Goal: Transaction & Acquisition: Purchase product/service

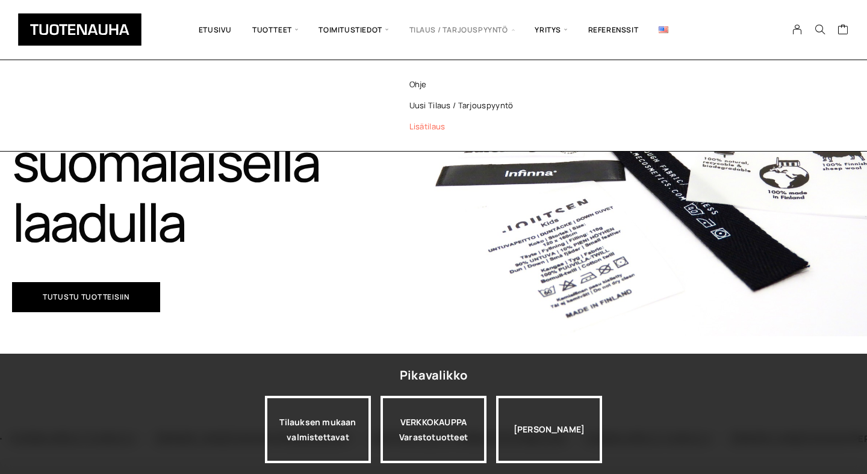
scroll to position [179, 0]
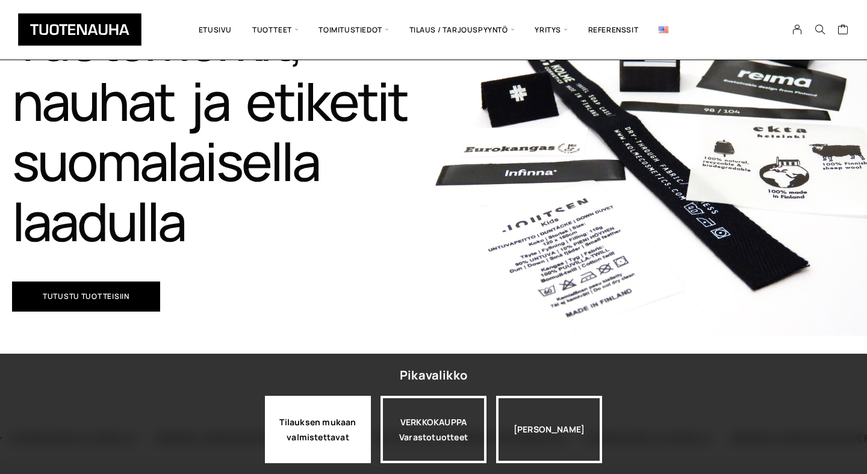
click at [330, 442] on div "Tilauksen mukaan valmistettavat" at bounding box center [318, 429] width 106 height 67
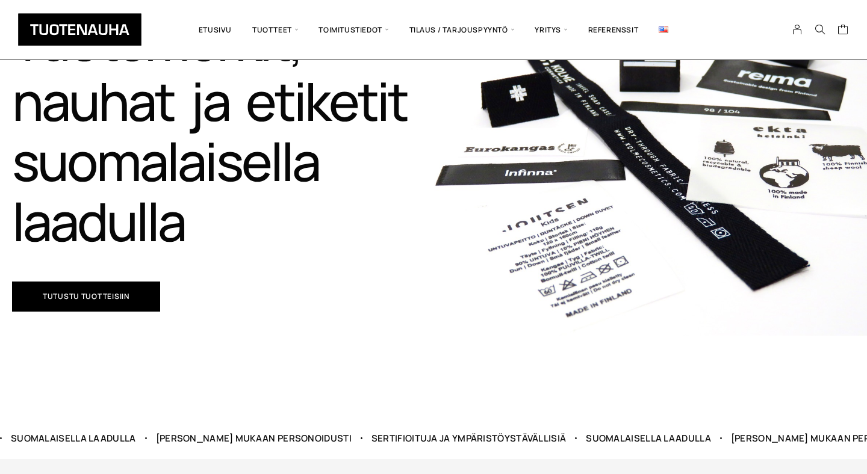
scroll to position [284, 0]
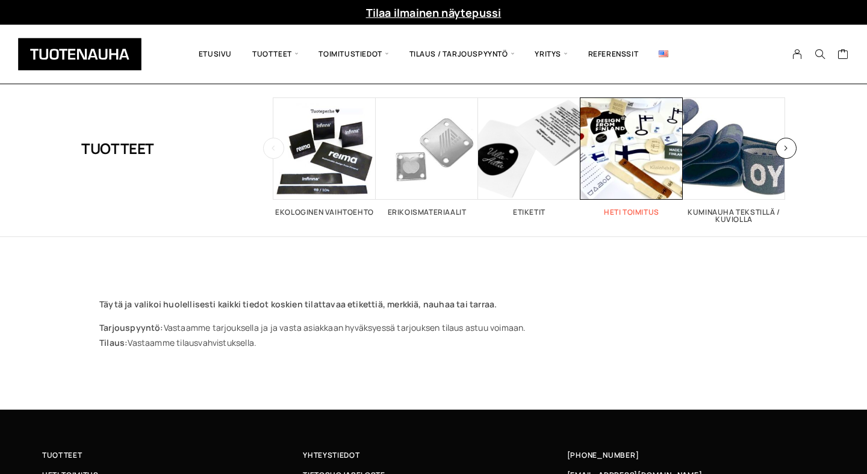
click at [663, 168] on span "Visit product category Heti toimitus" at bounding box center [631, 149] width 102 height 102
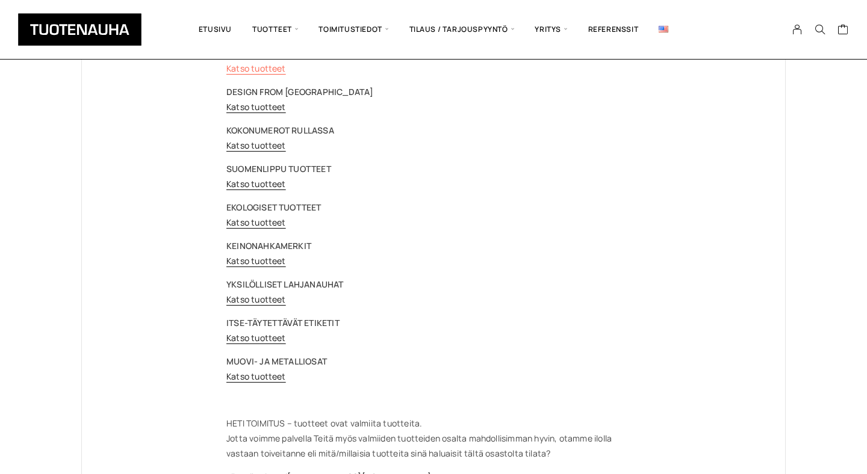
scroll to position [166, 0]
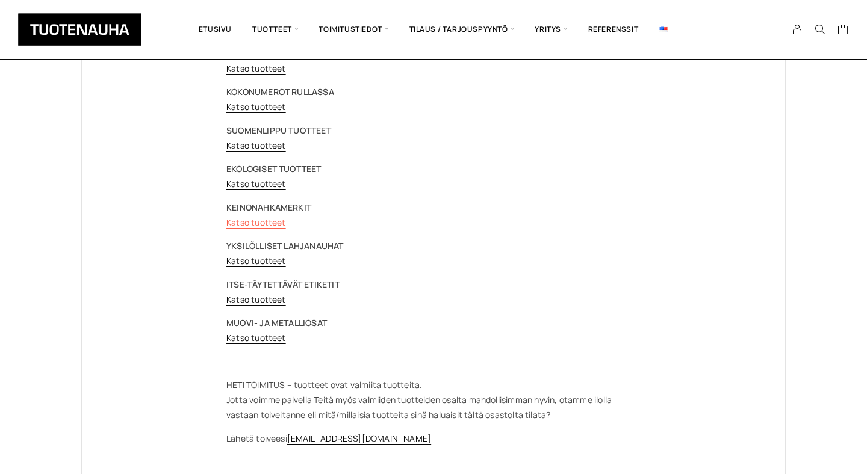
click at [271, 223] on link "Katso tuotteet" at bounding box center [256, 222] width 60 height 11
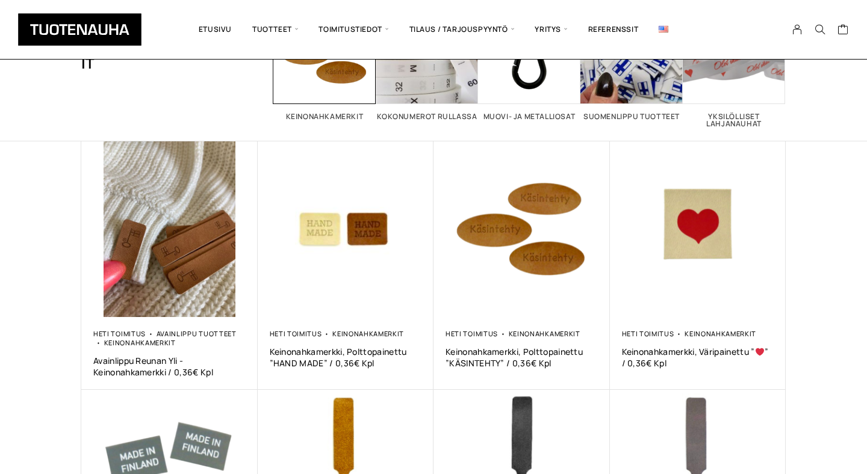
scroll to position [125, 0]
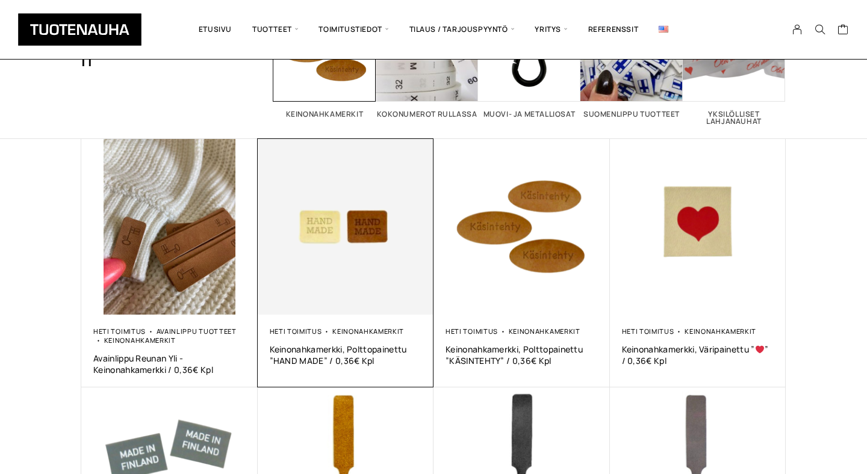
click at [352, 244] on img at bounding box center [346, 227] width 176 height 176
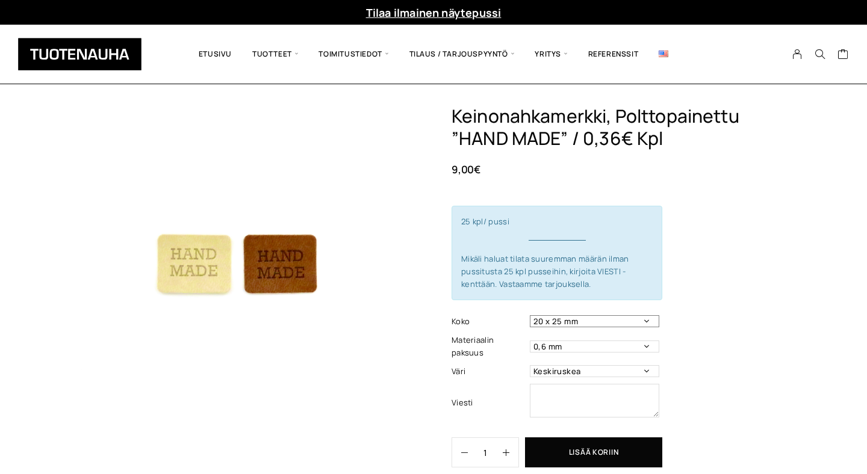
click at [647, 320] on select "20 x 25 mm" at bounding box center [594, 321] width 129 height 12
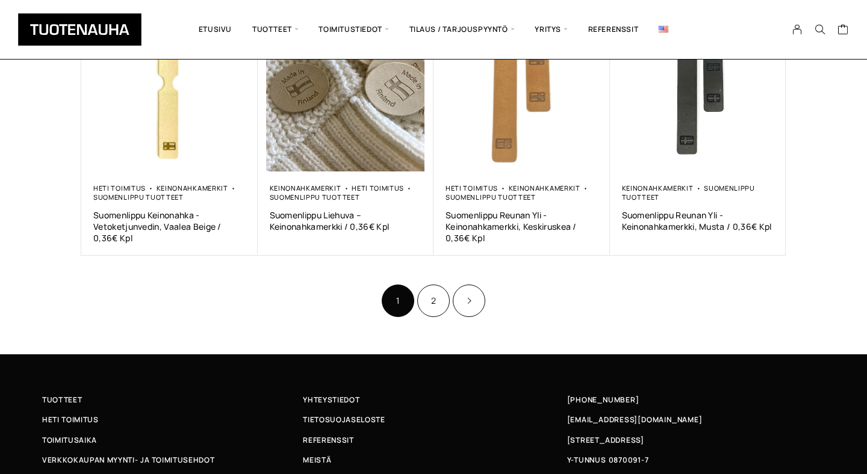
scroll to position [777, 0]
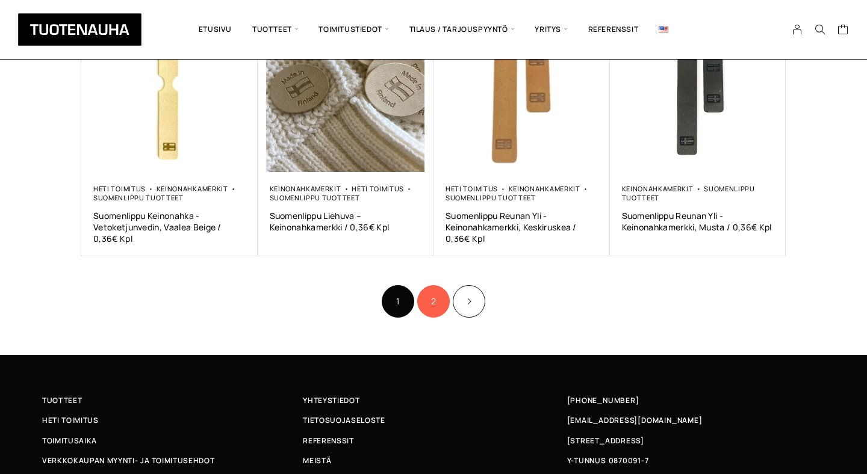
click at [437, 297] on link "2" at bounding box center [433, 301] width 33 height 33
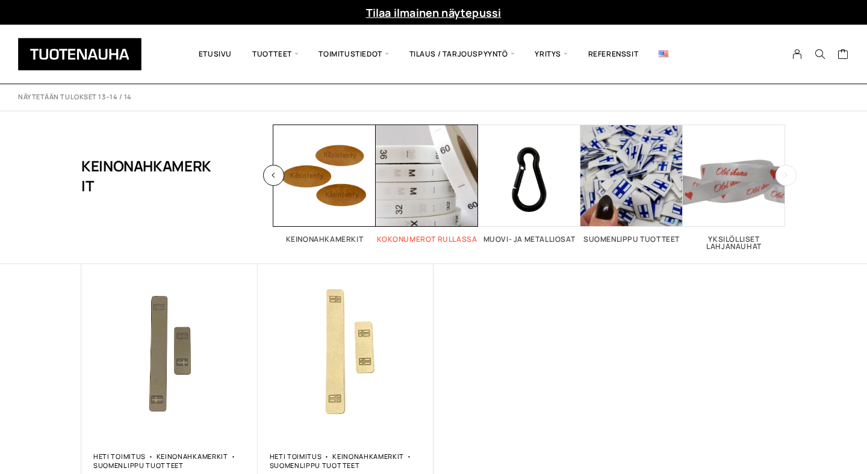
click at [430, 182] on span "Visit product category Kokonumerot rullassa" at bounding box center [427, 176] width 102 height 102
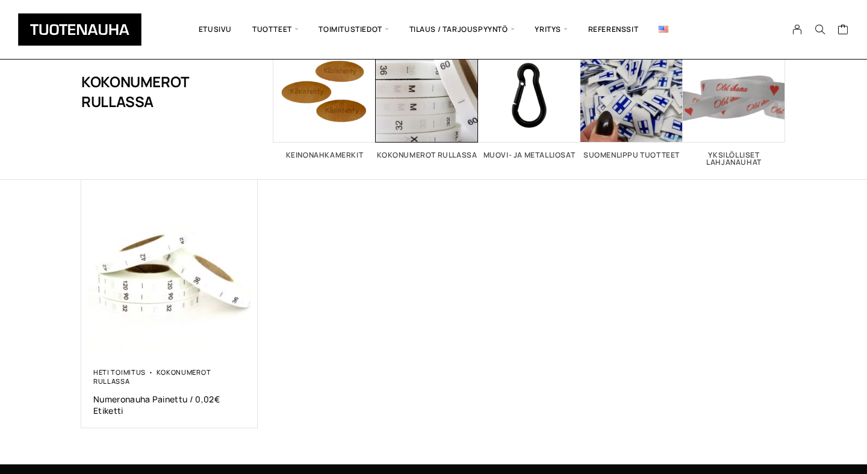
scroll to position [88, 0]
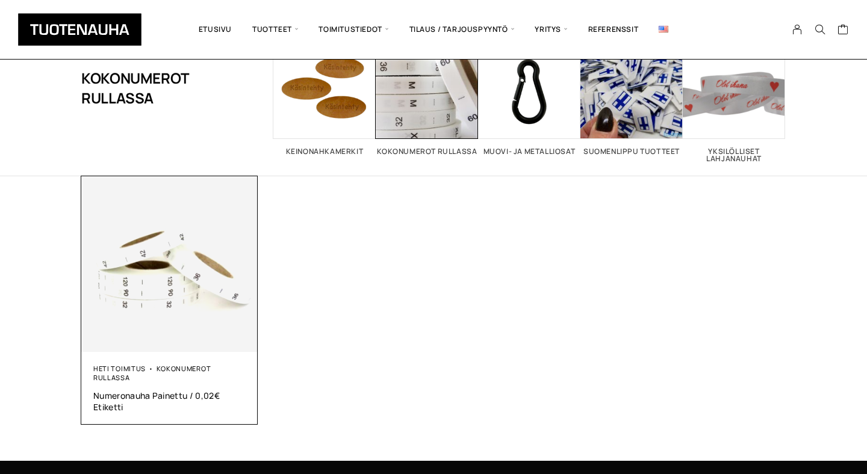
click at [204, 294] on img at bounding box center [169, 264] width 176 height 176
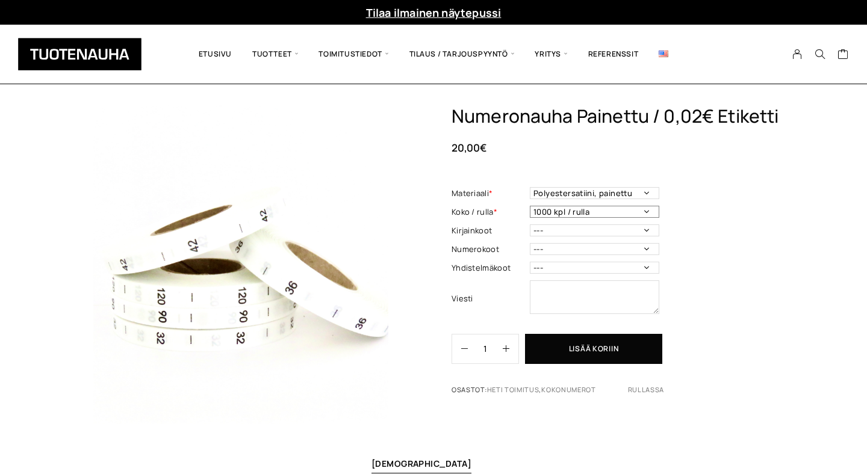
click at [624, 213] on select "1000 kpl / rulla" at bounding box center [594, 212] width 129 height 12
click at [619, 226] on select "--- 3XS 2XS XS S M L XL 2XL 3XL 4XL 5XL 6XL 7XL ONE SIZE" at bounding box center [594, 231] width 129 height 12
click at [650, 247] on select "--- 32 34 36 38 40 42 44 46 48 50 52 54 56 58 60 70 80 90 100 110 120 130 140 1…" at bounding box center [594, 249] width 129 height 12
click at [600, 267] on select "--- 50/56 62/68 68/74 74/80 86/92 98/104 110/116 122/128 134/140 146/152 158/16…" at bounding box center [594, 268] width 129 height 12
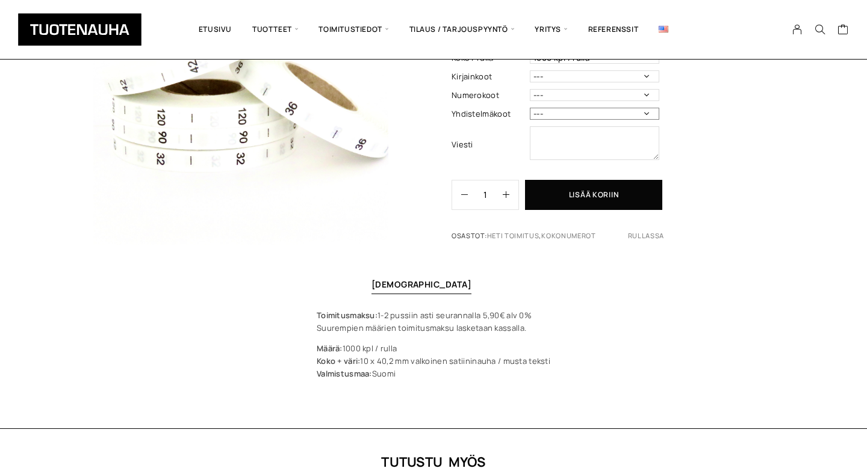
scroll to position [1, 0]
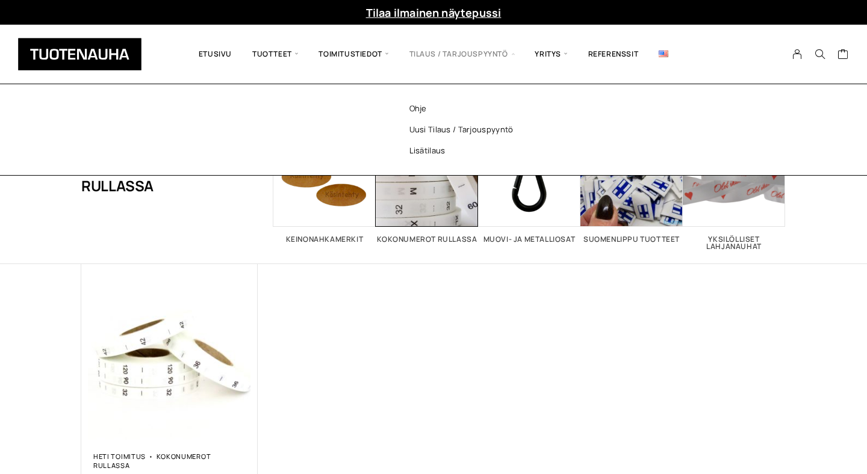
click at [447, 57] on span "Tilaus / Tarjouspyyntö" at bounding box center [462, 54] width 126 height 41
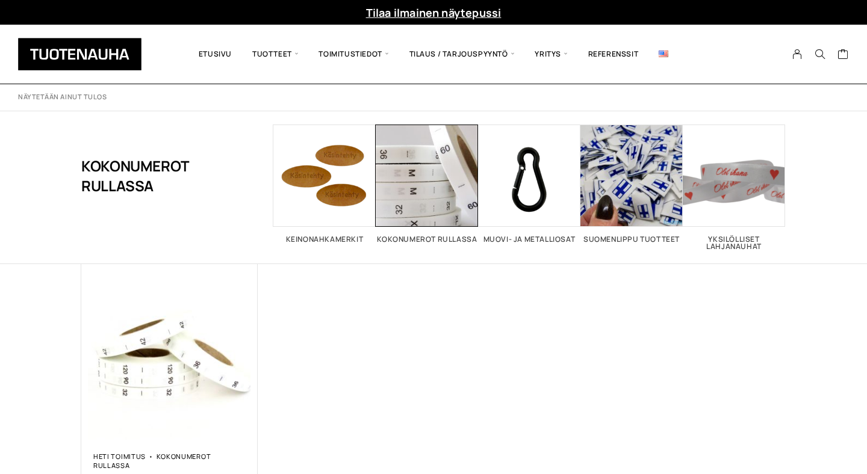
click at [463, 273] on div "Heti toimitus Kokonumerot rullassa Numeronauha Painettu / 0,02€ Etiketti 20,00 €" at bounding box center [433, 388] width 704 height 249
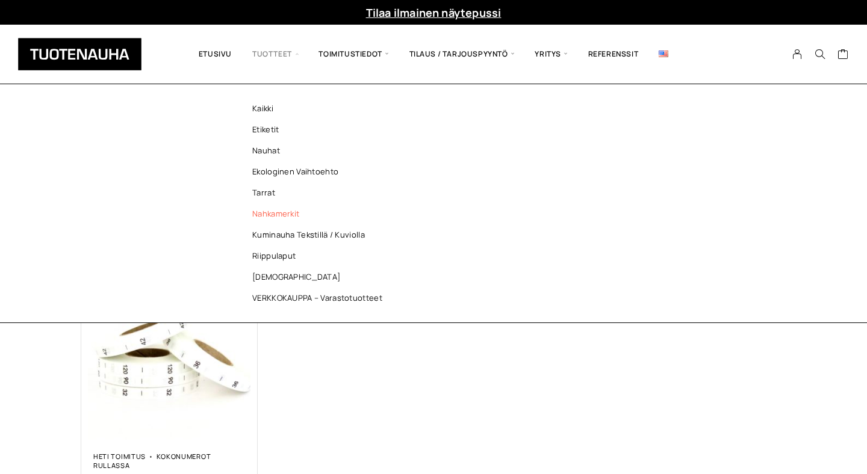
click at [296, 219] on link "Nahkamerkit" at bounding box center [320, 213] width 175 height 21
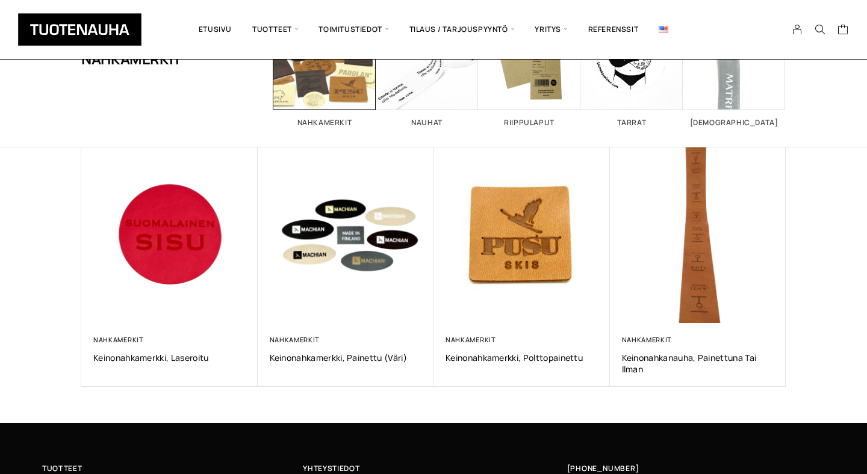
scroll to position [155, 0]
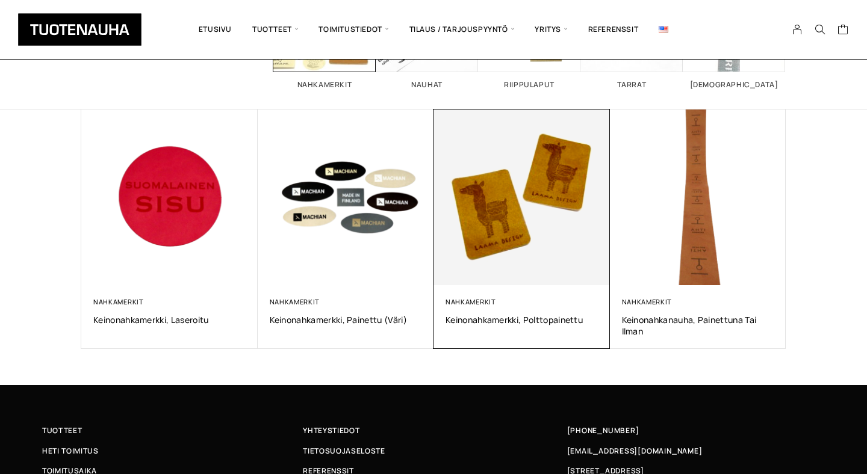
click at [556, 229] on img at bounding box center [521, 197] width 185 height 185
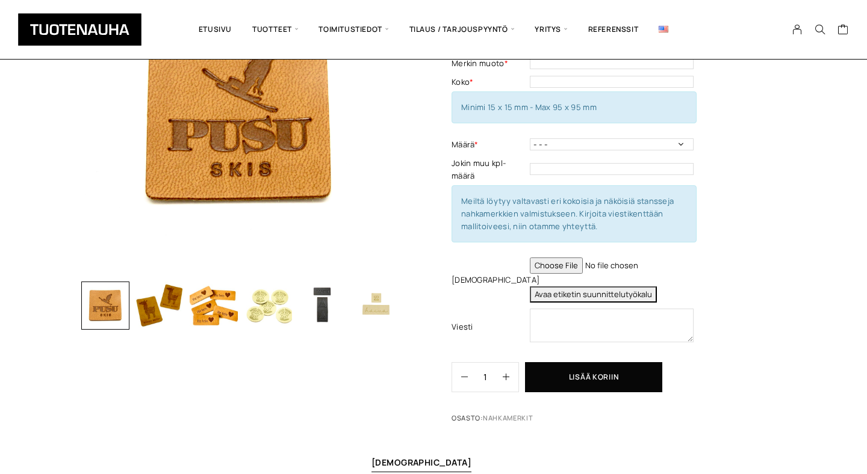
scroll to position [148, 0]
click at [209, 320] on img "button" at bounding box center [214, 306] width 48 height 48
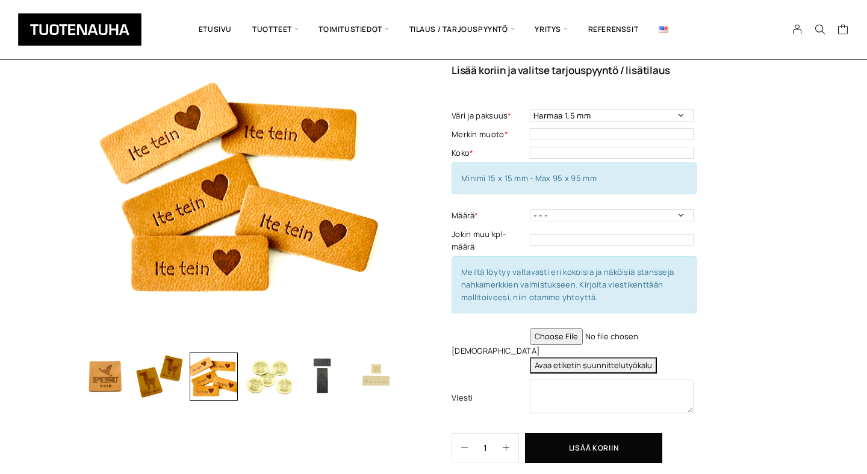
scroll to position [81, 0]
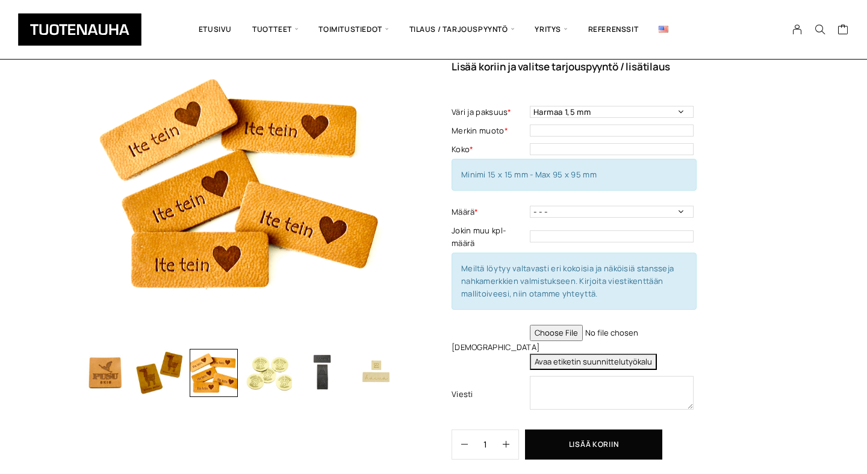
click at [164, 371] on img "button" at bounding box center [159, 373] width 48 height 48
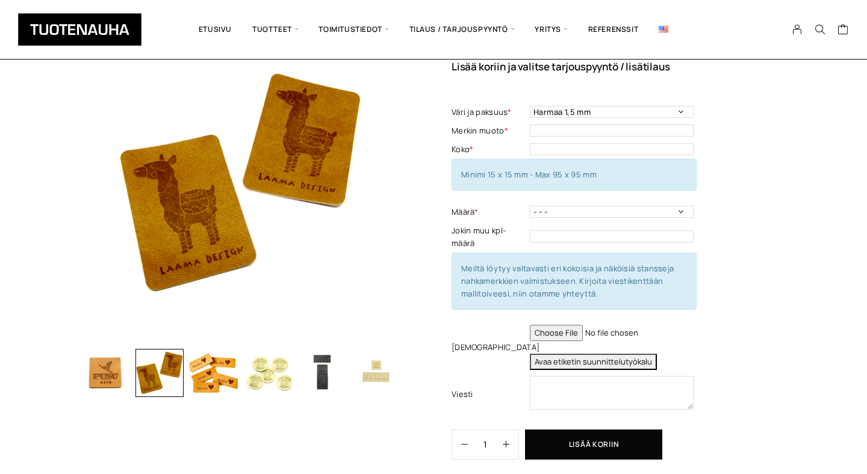
click at [284, 388] on img "button" at bounding box center [268, 373] width 48 height 48
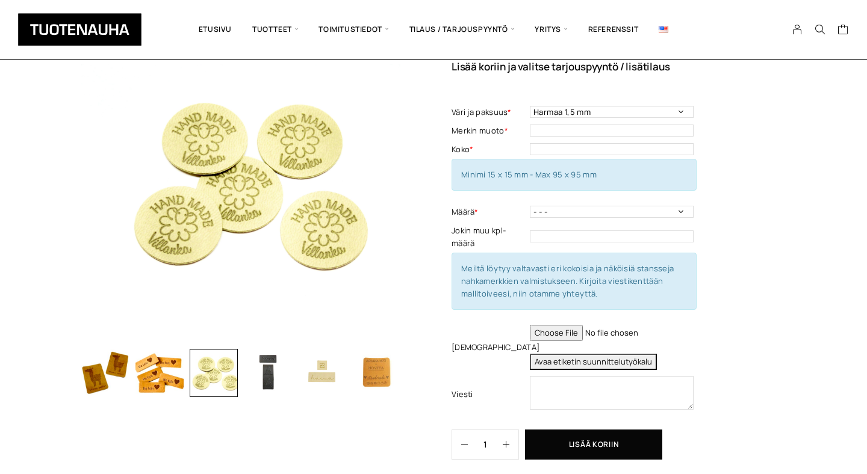
click at [321, 376] on img "button" at bounding box center [322, 373] width 48 height 48
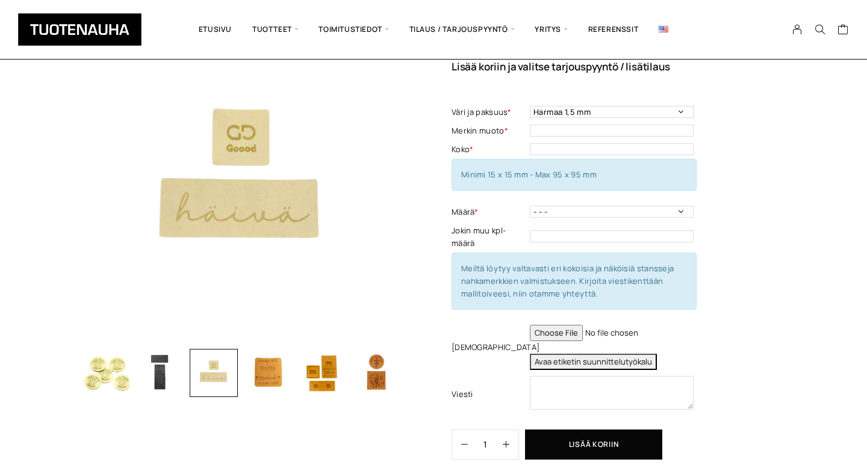
click at [169, 373] on img "button" at bounding box center [159, 373] width 48 height 48
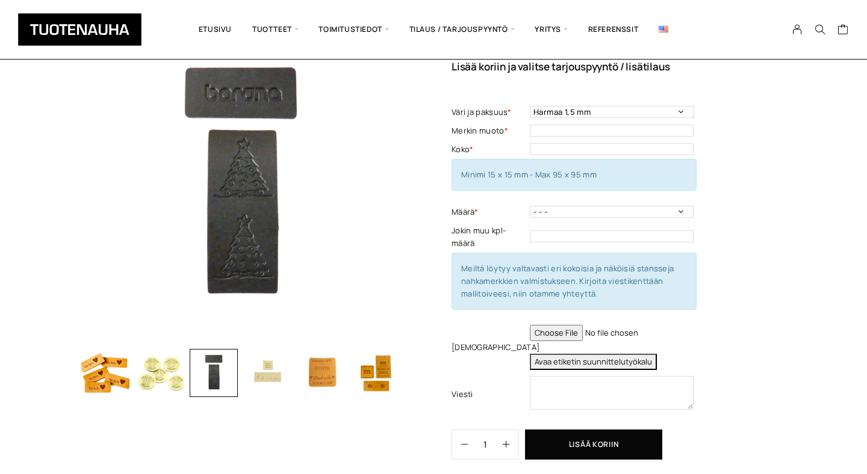
click at [380, 371] on img "button" at bounding box center [376, 373] width 48 height 48
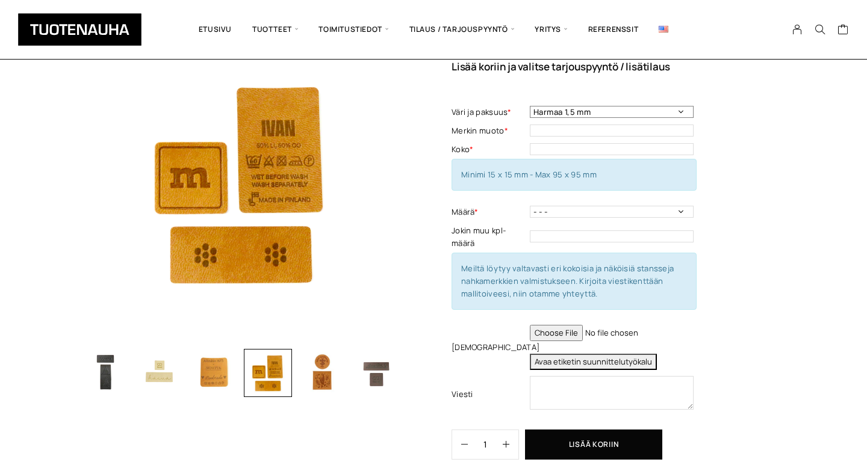
click at [629, 112] on select "Harmaa 1,5 mm Musta 0,6 mm Musta 1,5 mm Keskiruskea 1,5 mm Keskiruskea 0,6 mm V…" at bounding box center [612, 112] width 164 height 12
click at [622, 114] on select "Harmaa 1,5 mm Musta 0,6 mm Musta 1,5 mm Keskiruskea 1,5 mm Keskiruskea 0,6 mm V…" at bounding box center [612, 112] width 164 height 12
select select "Keskiruskea 0,6 mm"
click at [610, 128] on input "text" at bounding box center [612, 131] width 164 height 12
type input "Neliö"
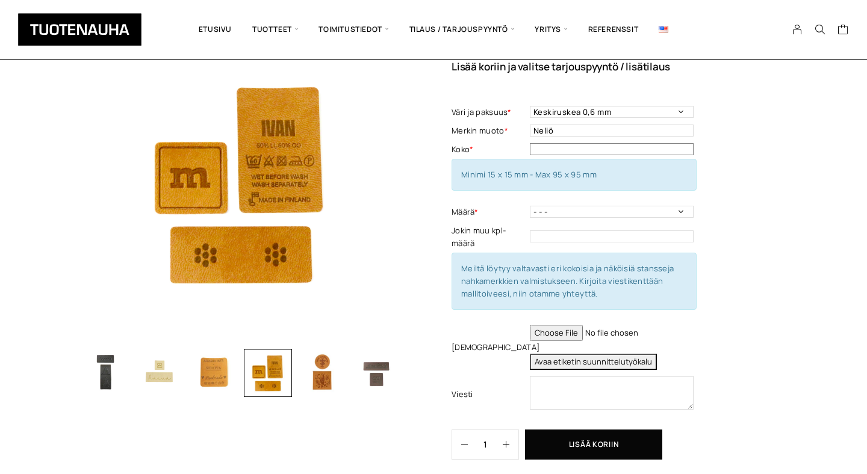
click at [596, 150] on input "text" at bounding box center [612, 149] width 164 height 12
type input "30x30"
click at [584, 205] on td "- - - 50 kpl 100 kpl 200 kpl 300 kpl 400 kpl Määrä - Pakollinen tieto" at bounding box center [613, 212] width 167 height 19
click at [584, 211] on select "- - - 50 kpl 100 kpl 200 kpl 300 kpl 400 kpl" at bounding box center [612, 212] width 164 height 12
select select "50 kpl"
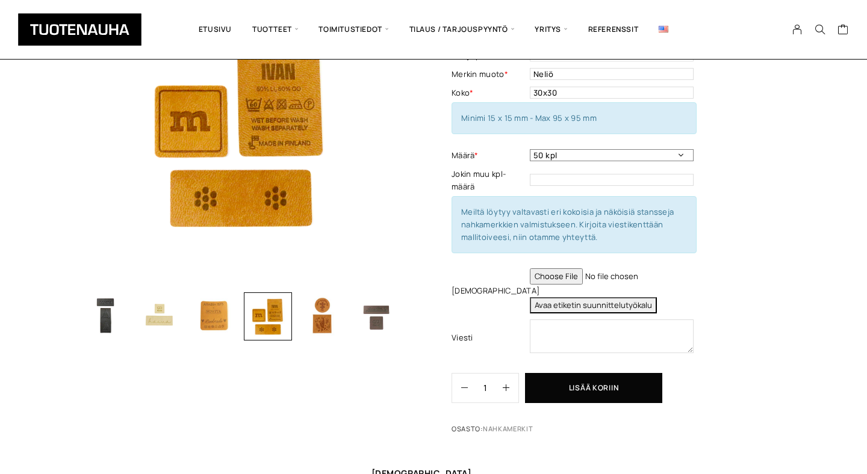
scroll to position [161, 0]
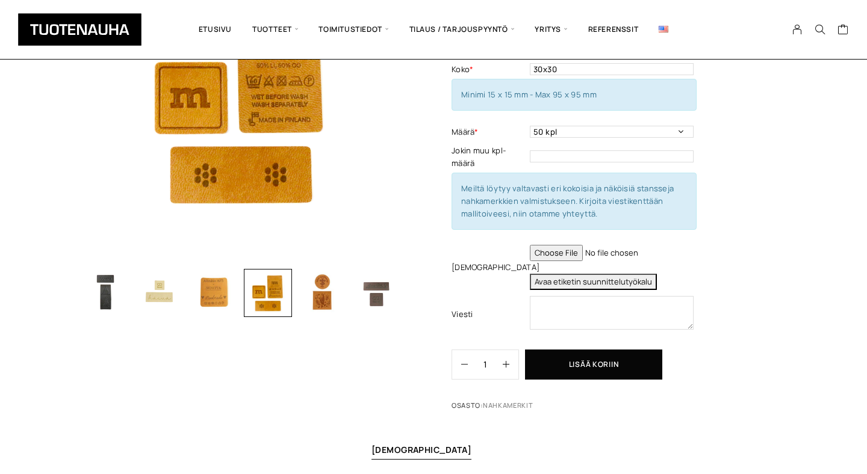
click at [578, 256] on input "file" at bounding box center [612, 253] width 164 height 16
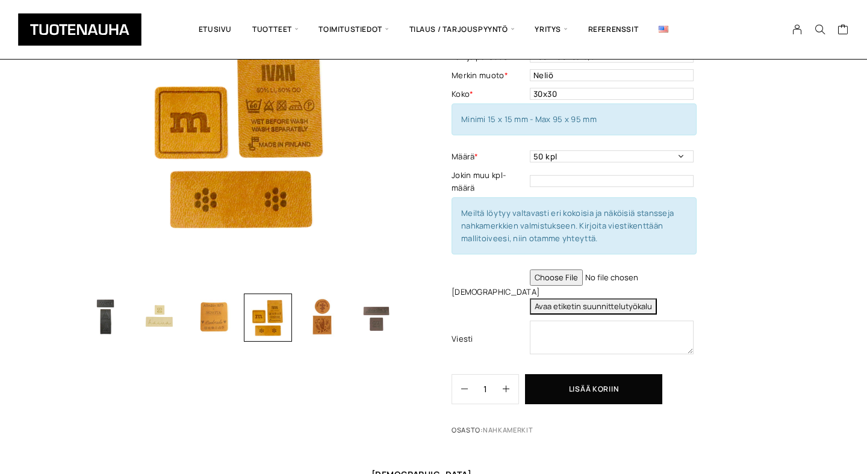
scroll to position [136, 0]
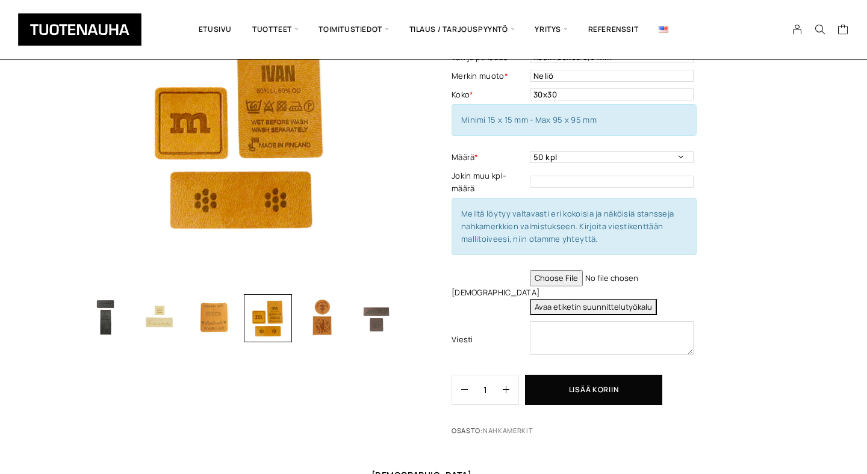
click at [563, 277] on input "file" at bounding box center [612, 278] width 164 height 16
click at [603, 307] on button "Avaa etiketin suunnittelutyökalu" at bounding box center [593, 307] width 127 height 16
click at [795, 284] on div "Keinonahkamerkki, polttopainettu Lisää koriin ja valitse tarjouspyyntö / lisäti…" at bounding box center [433, 309] width 867 height 681
click at [565, 280] on input "file" at bounding box center [612, 278] width 164 height 16
type input "C:\fakepath\Pimee logo svg pdf.pdf"
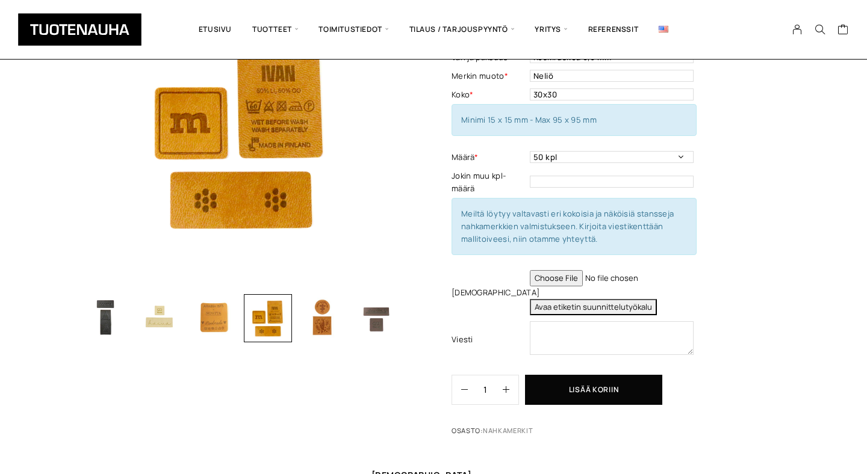
click at [629, 279] on input "file" at bounding box center [612, 278] width 164 height 16
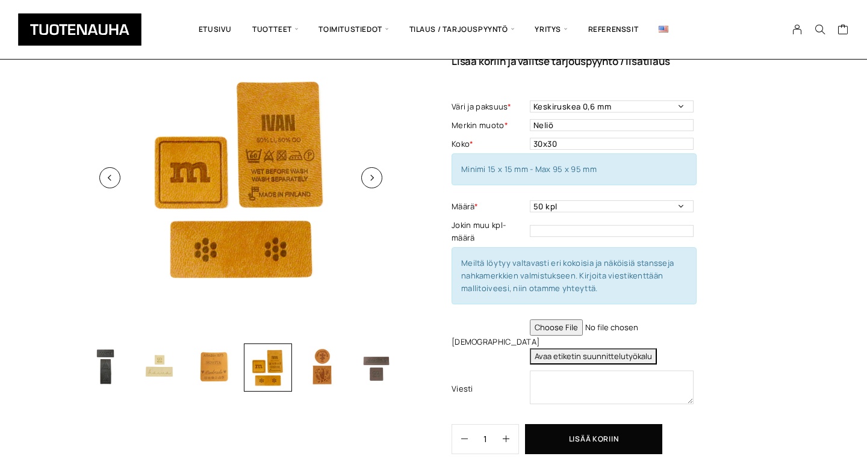
scroll to position [90, 0]
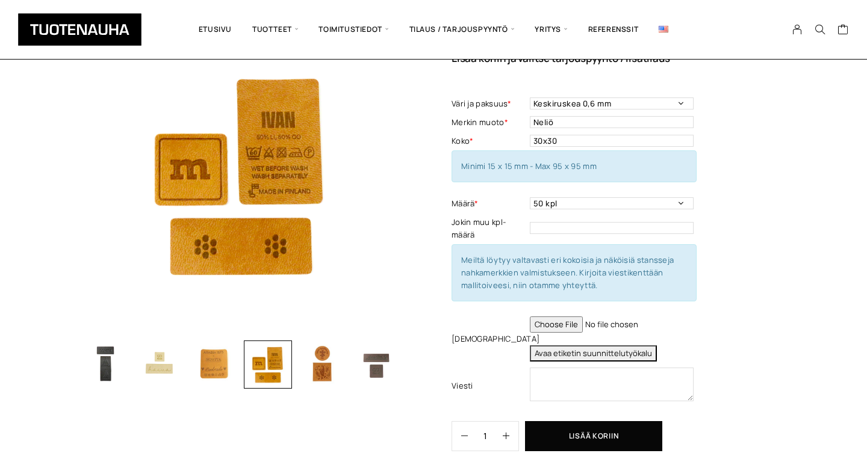
click at [322, 382] on img "button" at bounding box center [322, 365] width 48 height 48
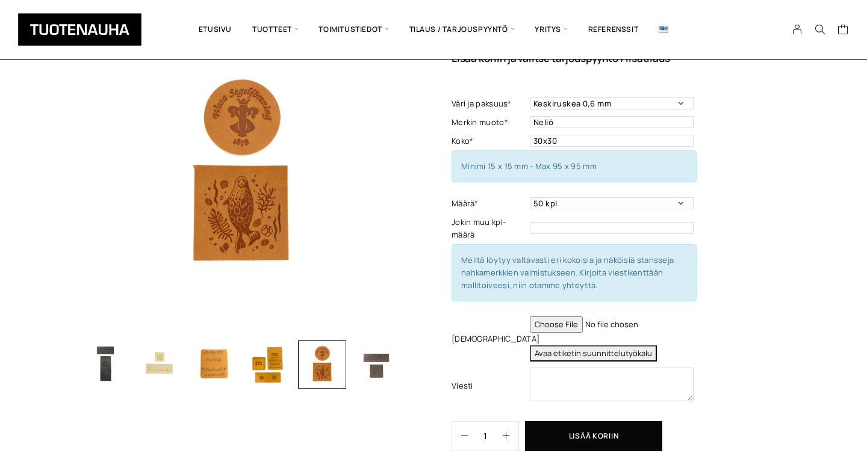
click at [383, 370] on img "button" at bounding box center [376, 365] width 48 height 48
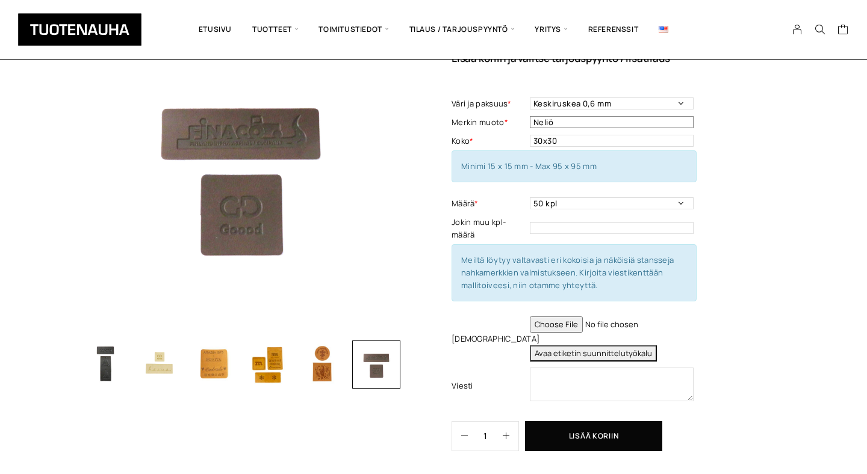
drag, startPoint x: 568, startPoint y: 123, endPoint x: 503, endPoint y: 123, distance: 65.6
click at [503, 123] on tr "Merkin muoto * [PERSON_NAME] muoto - Pakollinen tieto" at bounding box center [573, 122] width 245 height 19
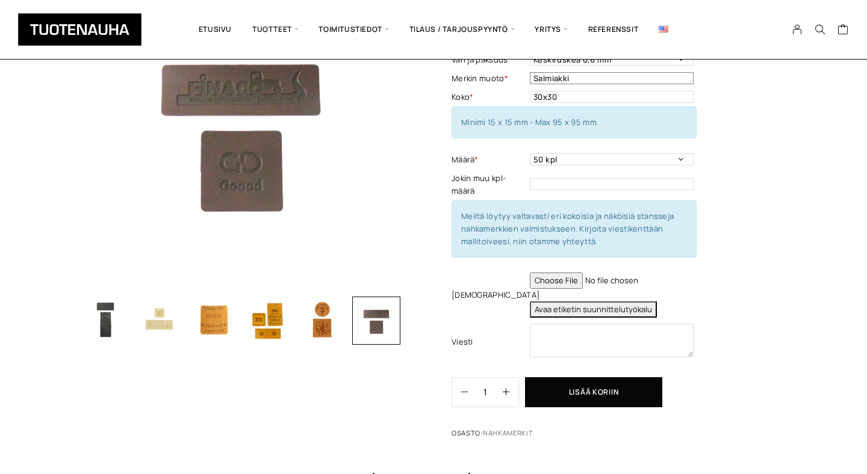
scroll to position [133, 0]
type input "Salmiakki"
click at [676, 160] on select "- - - 50 kpl 100 kpl 200 kpl 300 kpl 400 kpl" at bounding box center [612, 160] width 164 height 12
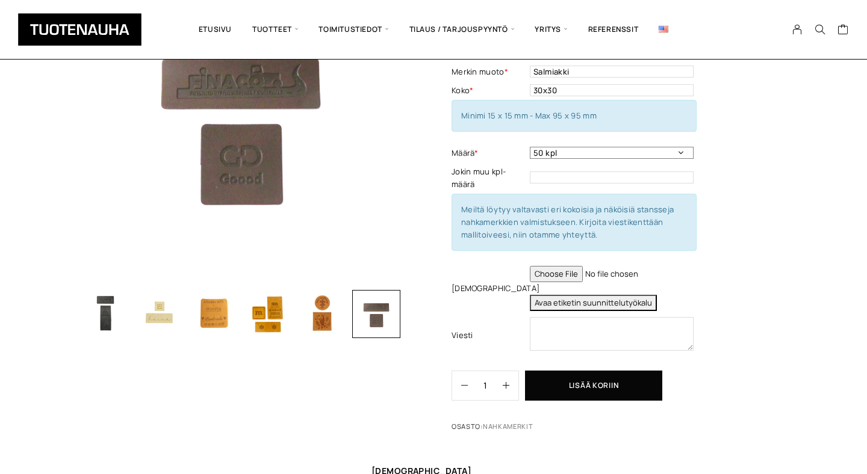
scroll to position [158, 0]
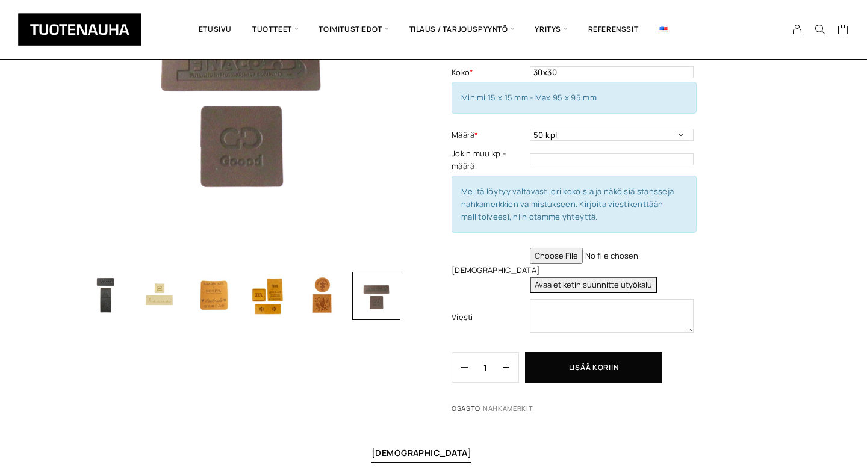
click at [555, 256] on input "file" at bounding box center [612, 256] width 164 height 16
type input "C:\fakepath\Pimee logo pdf.pdf"
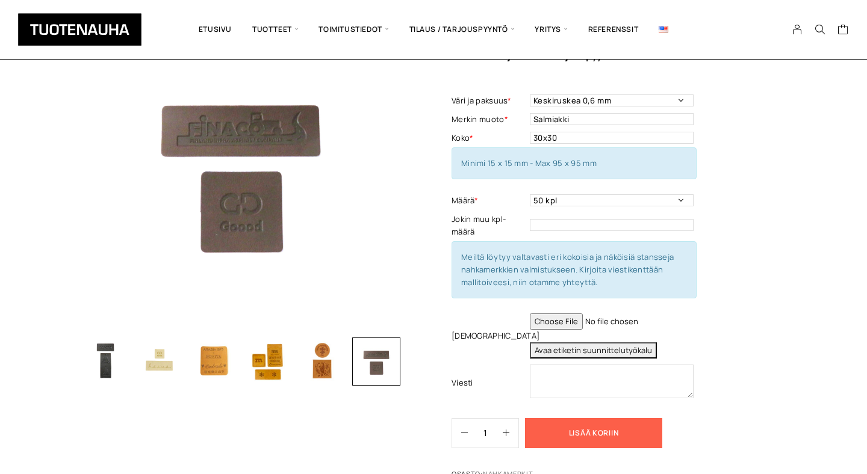
scroll to position [88, 0]
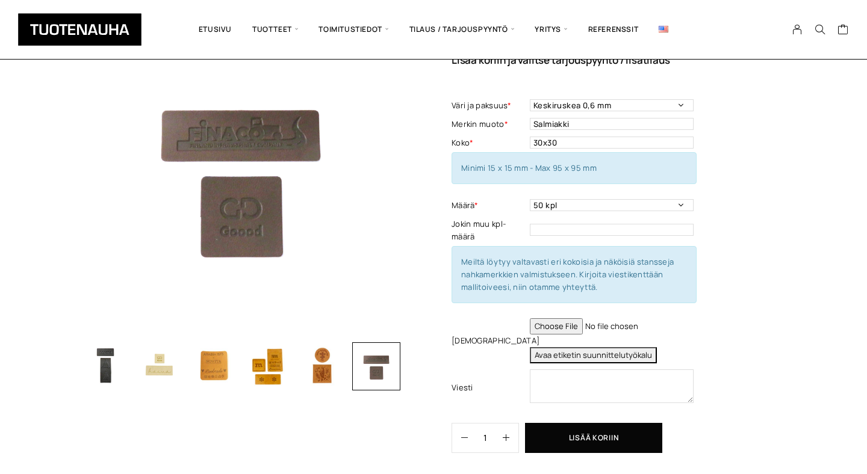
click at [266, 376] on img "button" at bounding box center [268, 367] width 48 height 48
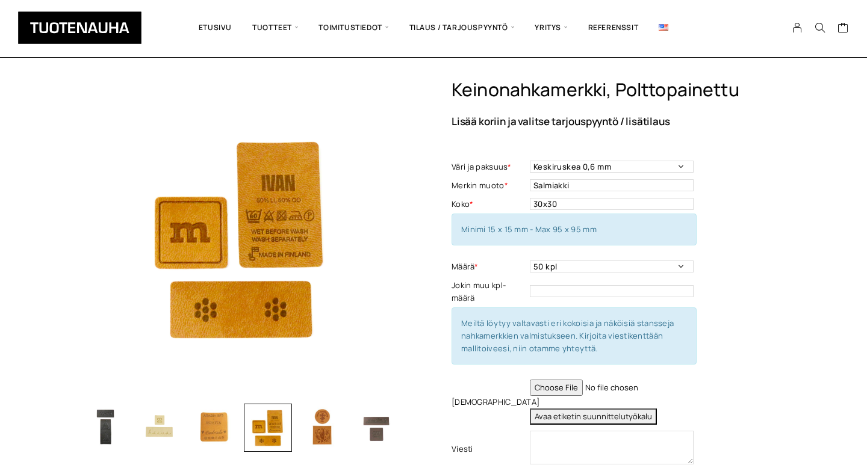
scroll to position [23, 0]
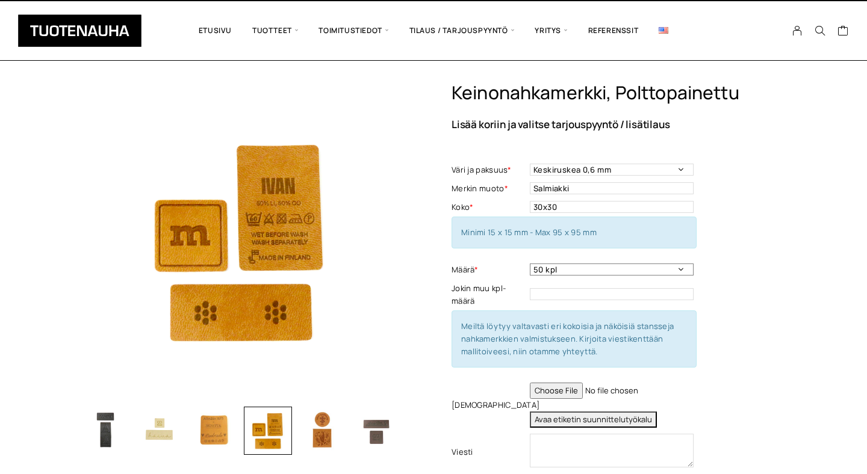
click at [637, 267] on select "- - - 50 kpl 100 kpl 200 kpl 300 kpl 400 kpl" at bounding box center [612, 270] width 164 height 12
select select "100 kpl"
click at [738, 283] on div "Keinonahkamerkki, polttopainettu Lisää koriin ja valitse tarjouspyyntö / lisäti…" at bounding box center [618, 318] width 334 height 473
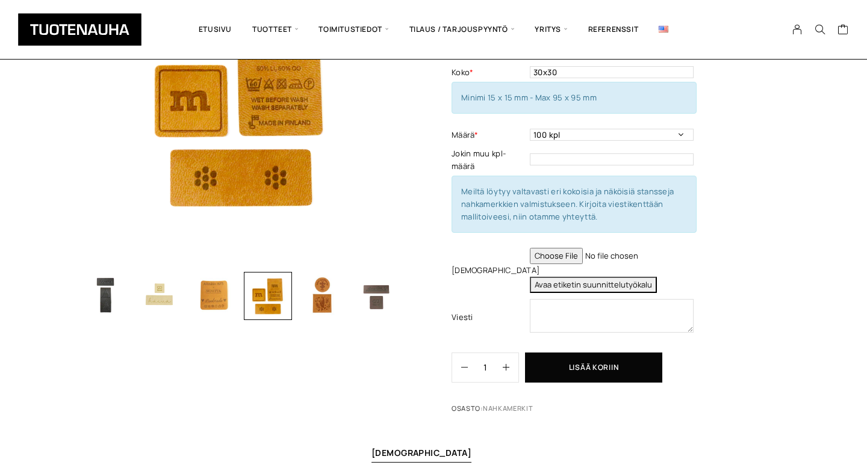
scroll to position [180, 0]
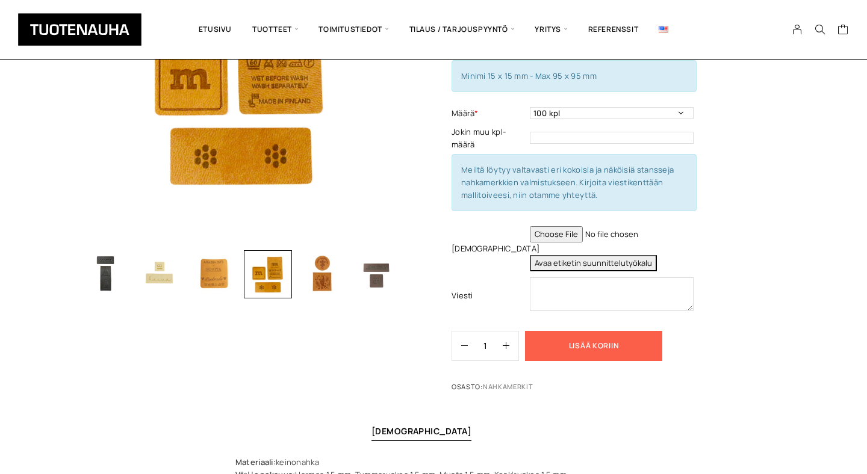
click at [604, 344] on button "Lisää koriin" at bounding box center [593, 346] width 137 height 30
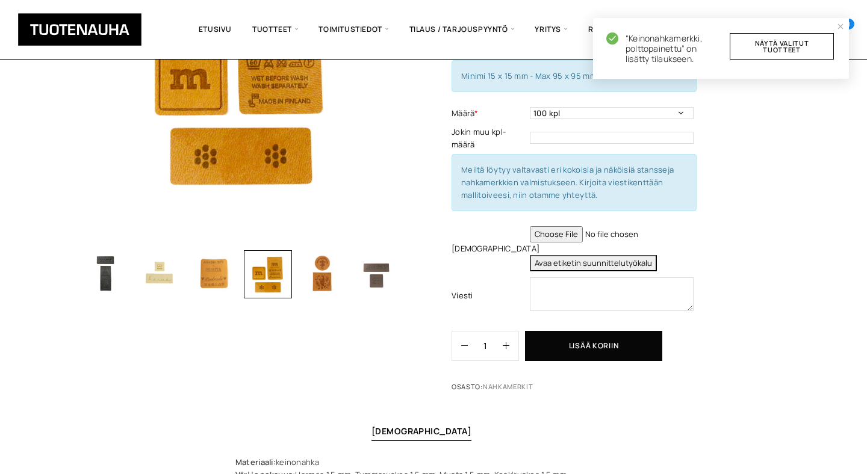
click at [777, 61] on span "“Keinonahkamerkki, polttopainettu” on lisätty tilaukseen. Näytä valitut tuotteet" at bounding box center [729, 48] width 208 height 31
click at [782, 43] on link "Näytä valitut tuotteet" at bounding box center [782, 46] width 104 height 26
